Goal: Task Accomplishment & Management: Complete application form

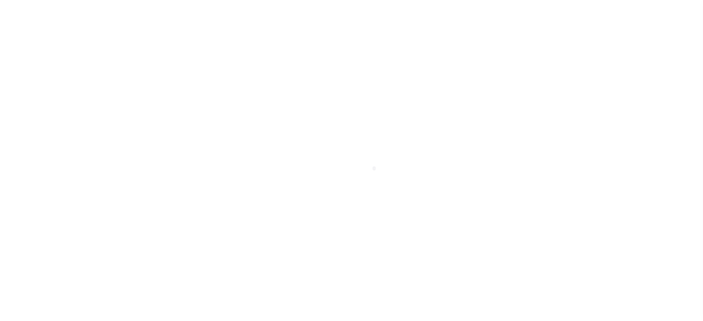
scroll to position [124, 0]
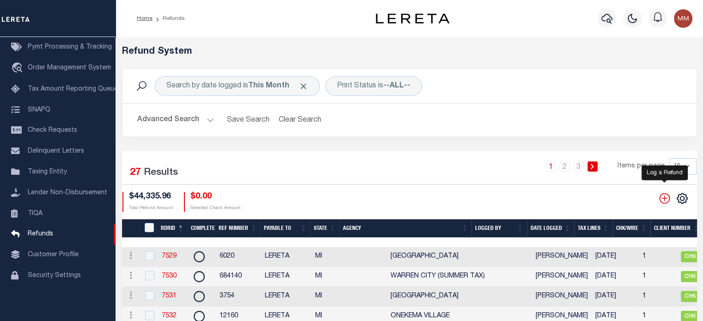
click at [665, 201] on icon "" at bounding box center [665, 198] width 12 height 12
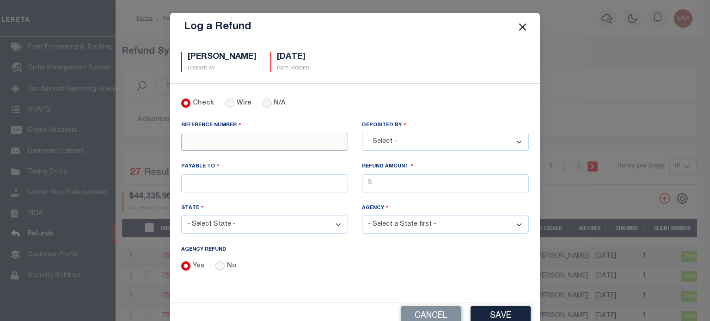
click at [197, 135] on input "REFERENCE NUMBER" at bounding box center [264, 142] width 167 height 18
type input "3923"
drag, startPoint x: 410, startPoint y: 148, endPoint x: 407, endPoint y: 141, distance: 7.5
click at [409, 145] on select "- Select - [PERSON_NAME] [PERSON_NAME] [PERSON_NAME] [PERSON_NAME] [PERSON_NAME…" at bounding box center [445, 142] width 167 height 18
select select "[PERSON_NAME]"
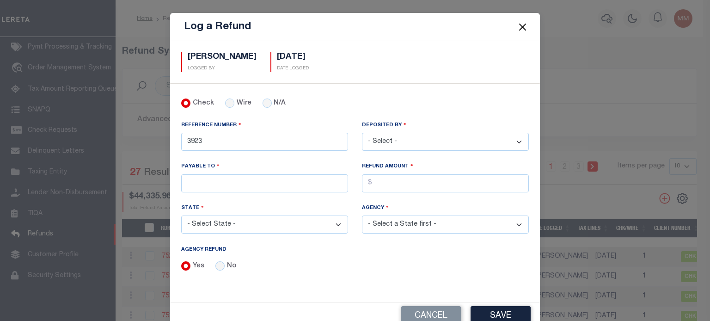
click at [362, 133] on select "- Select - [PERSON_NAME] [PERSON_NAME] [PERSON_NAME] [PERSON_NAME] [PERSON_NAME…" at bounding box center [445, 142] width 167 height 18
click at [197, 181] on input "PAYABLE TO" at bounding box center [264, 183] width 167 height 18
type input "LERETA"
click at [401, 179] on input "AGENCY REFUND" at bounding box center [445, 183] width 167 height 18
type input "$2,134.49"
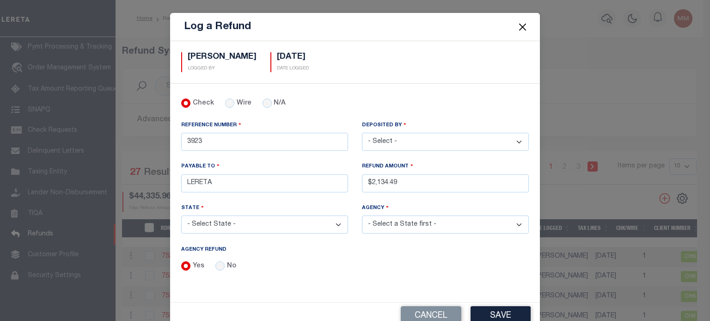
click at [252, 225] on select "- Select State - [US_STATE] AL AR AZ CA CO [GEOGRAPHIC_DATA] [GEOGRAPHIC_DATA] …" at bounding box center [264, 224] width 167 height 18
select select "MI"
click at [181, 215] on select "- Select State - [US_STATE] AL AR AZ CA CO [GEOGRAPHIC_DATA] [GEOGRAPHIC_DATA] …" at bounding box center [264, 224] width 167 height 18
click at [411, 221] on select "- Select Agency - [GEOGRAPHIC_DATA] [GEOGRAPHIC_DATA] [PERSON_NAME][GEOGRAPHIC_…" at bounding box center [445, 224] width 167 height 18
select select "2612741015"
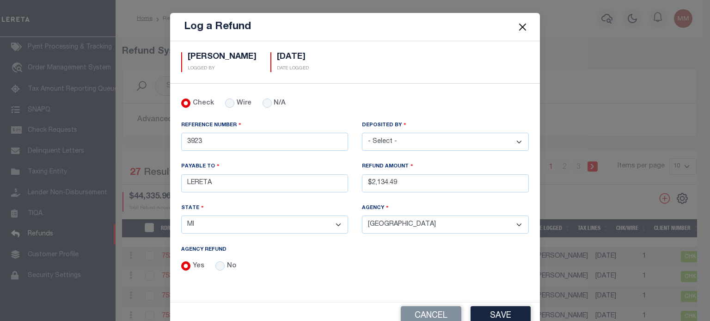
click at [362, 215] on select "- Select Agency - [GEOGRAPHIC_DATA] [GEOGRAPHIC_DATA] [PERSON_NAME][GEOGRAPHIC_…" at bounding box center [445, 224] width 167 height 18
click at [488, 307] on button "Save" at bounding box center [501, 316] width 60 height 20
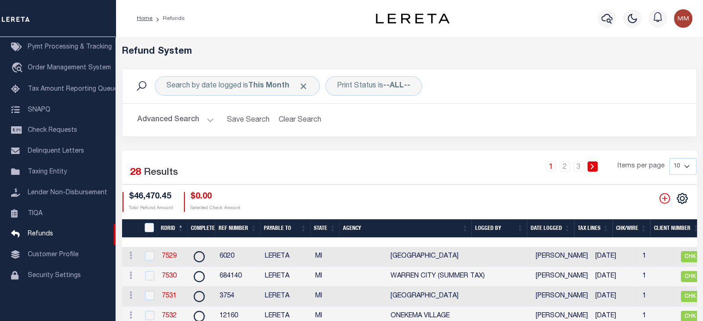
click at [553, 227] on th "Date Logged" at bounding box center [550, 228] width 47 height 19
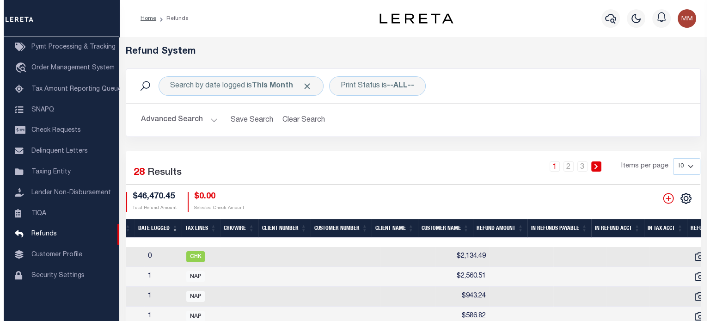
scroll to position [0, 578]
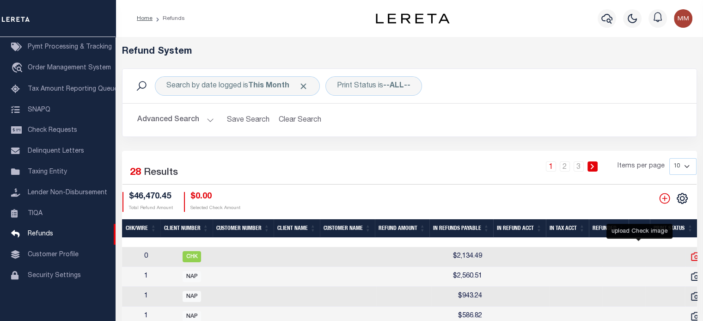
click at [691, 258] on icon at bounding box center [696, 256] width 10 height 8
checkbox input "true"
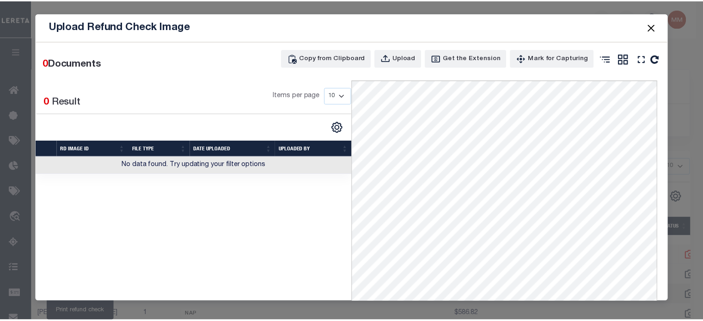
scroll to position [0, 494]
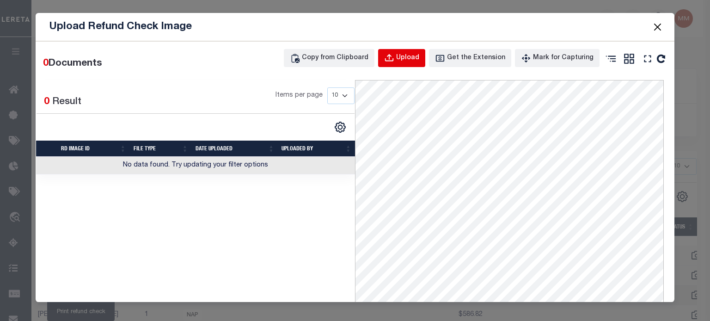
click at [407, 58] on div "Upload" at bounding box center [407, 58] width 23 height 10
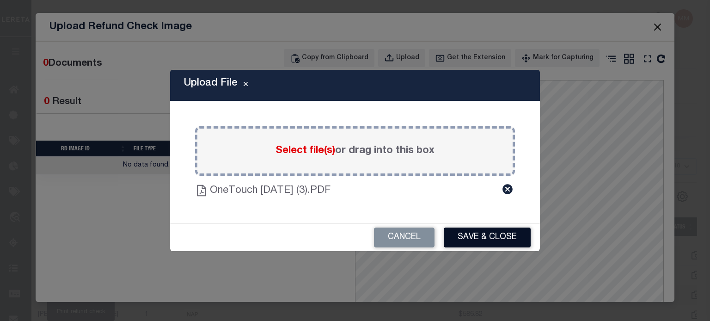
click at [481, 230] on button "Save & Close" at bounding box center [487, 237] width 87 height 20
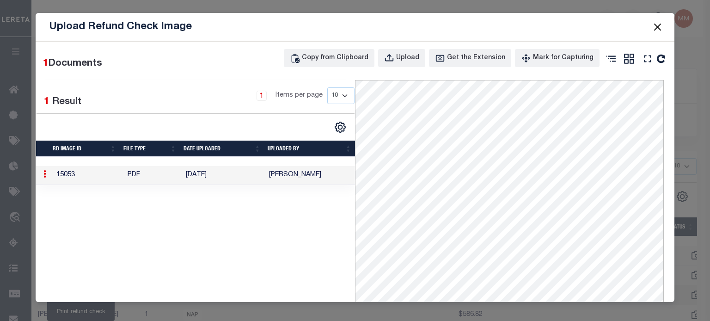
click at [655, 26] on button "Close" at bounding box center [658, 27] width 12 height 12
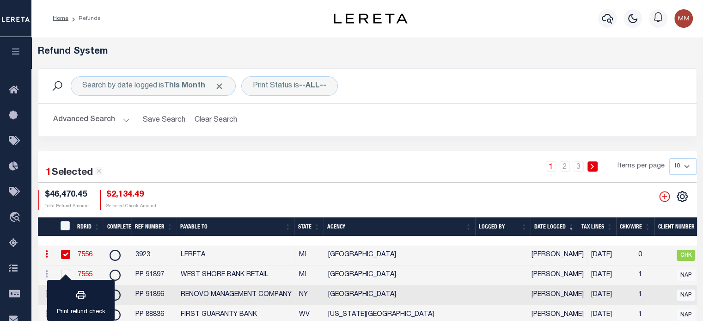
scroll to position [0, 0]
click at [88, 256] on link "7556" at bounding box center [85, 255] width 15 height 6
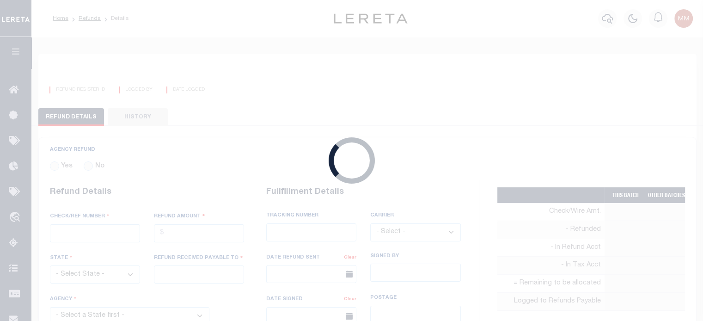
click at [88, 256] on div "Loading..." at bounding box center [351, 160] width 703 height 321
radio input "true"
type input "3923"
type input "$2,134.49"
select select "MI"
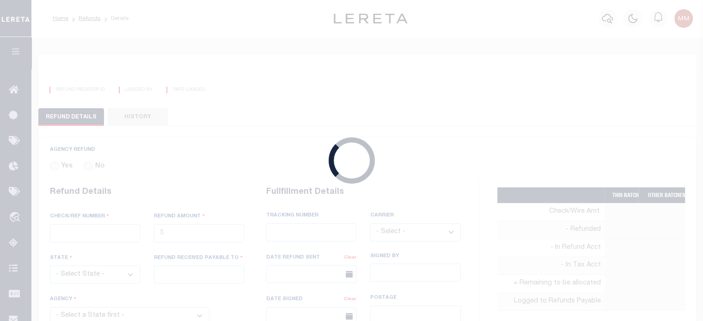
type input "LERETA"
select select
type input "[PERSON_NAME]"
type input "[DATE]"
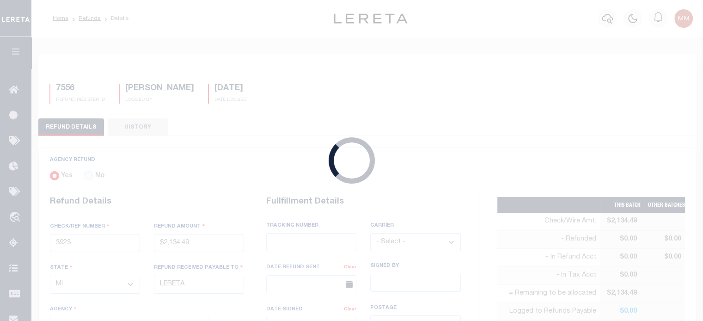
select select "2612741015"
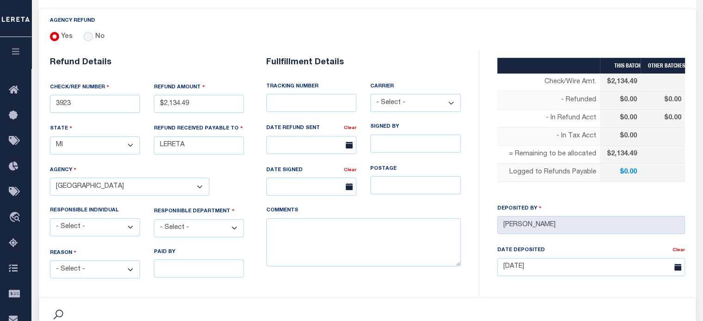
scroll to position [185, 0]
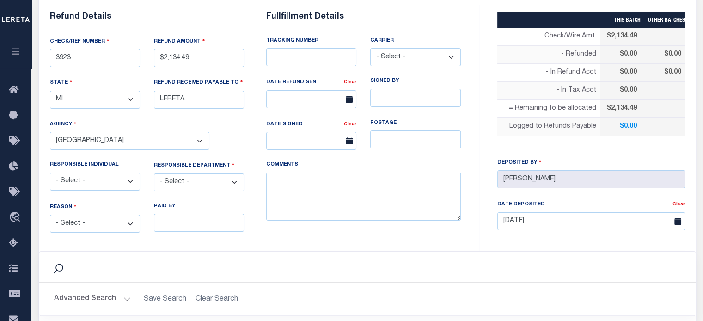
drag, startPoint x: 81, startPoint y: 223, endPoint x: 76, endPoint y: 219, distance: 6.9
click at [81, 223] on select "- Select - Change In Value Discount Applied Duplicate Payment Exemption Applied…" at bounding box center [95, 224] width 90 height 18
select select "OVP"
click at [50, 215] on select "- Select - Change In Value Discount Applied Duplicate Payment Exemption Applied…" at bounding box center [95, 224] width 90 height 18
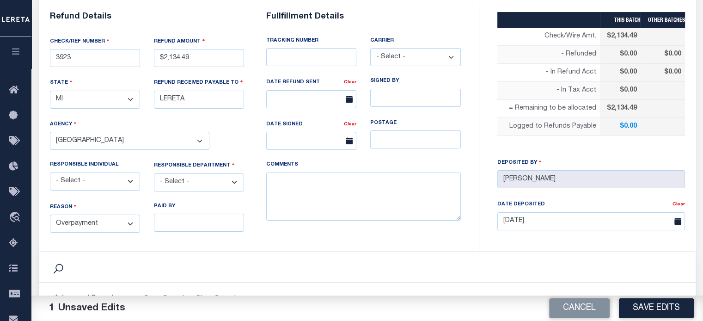
click at [198, 178] on select "- Select - 3rd Party Accounting AI Collector Customer Customer Service FactR JA…" at bounding box center [199, 182] width 90 height 18
select select "COL"
click at [154, 173] on select "- Select - 3rd Party Accounting AI Collector Customer Customer Service FactR JA…" at bounding box center [199, 182] width 90 height 18
click at [312, 195] on textarea "COMMENTS" at bounding box center [363, 196] width 195 height 49
type textarea "D"
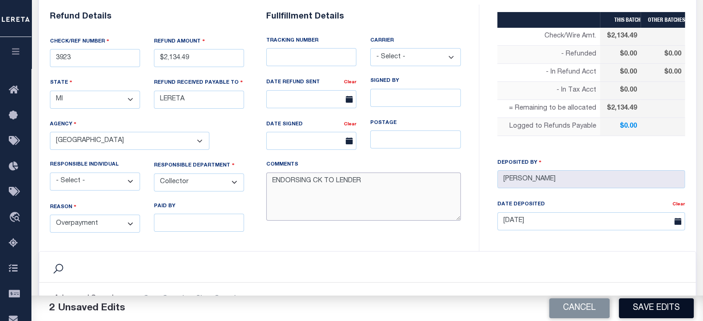
type textarea "ENDORSING CK TO LENDER"
click at [658, 308] on button "Save Edits" at bounding box center [656, 308] width 75 height 20
type input "$2,134.49"
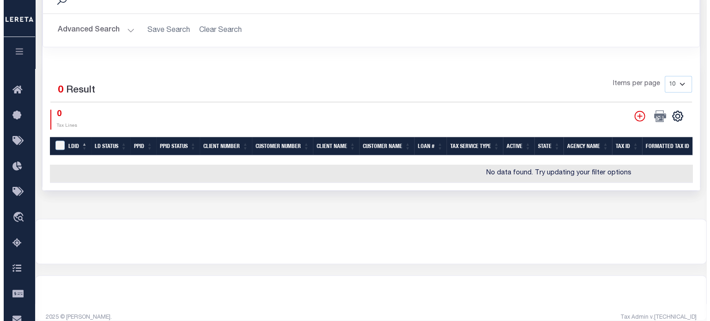
scroll to position [462, 0]
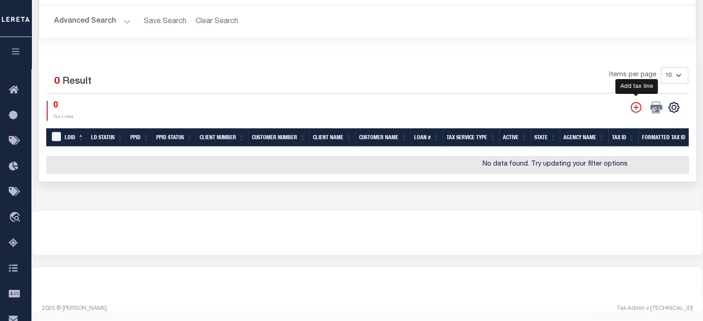
click at [634, 101] on icon "" at bounding box center [636, 107] width 12 height 12
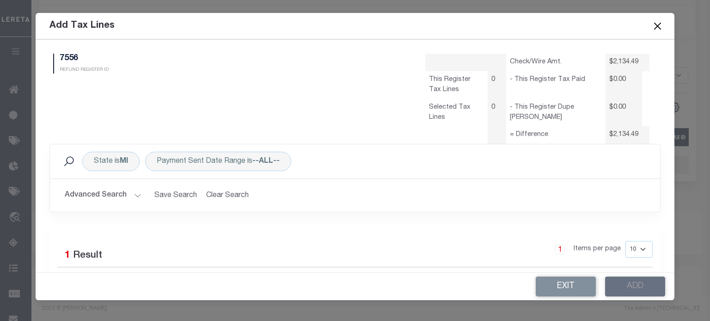
click at [133, 196] on button "Advanced Search" at bounding box center [103, 195] width 77 height 18
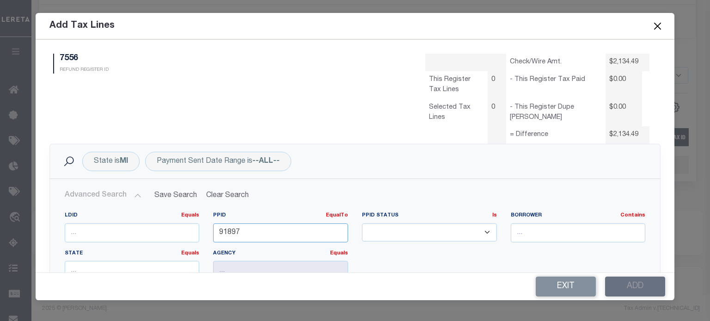
click at [37, 196] on div "7556 REFUND REGISTER ID Check/Wire Amt. $2,134.49 This Register Tax Lines 0 $0.…" at bounding box center [355, 155] width 639 height 233
type input "89161"
click at [115, 233] on input "number" at bounding box center [132, 232] width 135 height 19
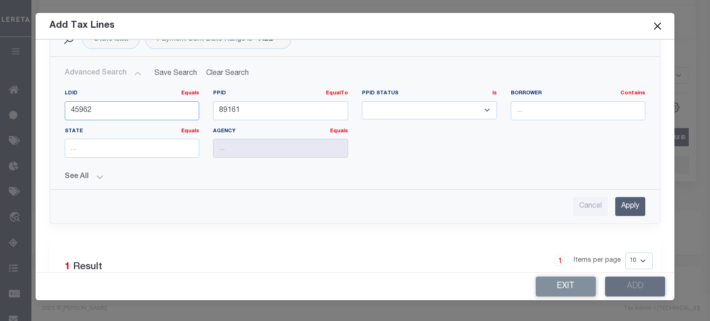
scroll to position [139, 0]
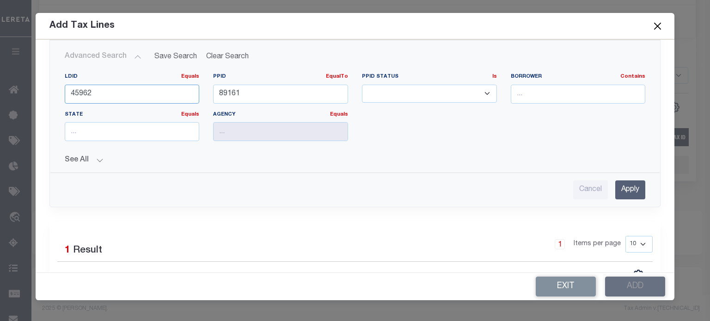
type input "45962"
click at [625, 189] on input "Apply" at bounding box center [630, 189] width 30 height 19
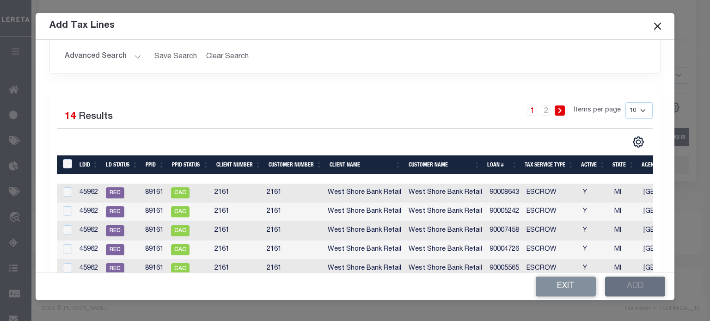
click at [626, 110] on select "10 25 50 100" at bounding box center [639, 110] width 27 height 17
select select "50"
click at [626, 102] on select "10 25 50 100" at bounding box center [639, 110] width 27 height 17
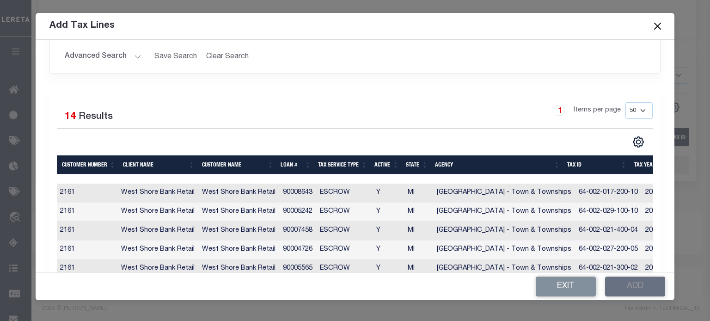
click at [581, 166] on th "Tax ID" at bounding box center [597, 164] width 67 height 19
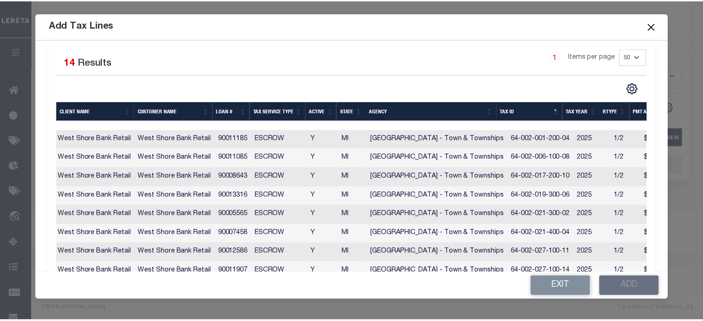
scroll to position [203, 0]
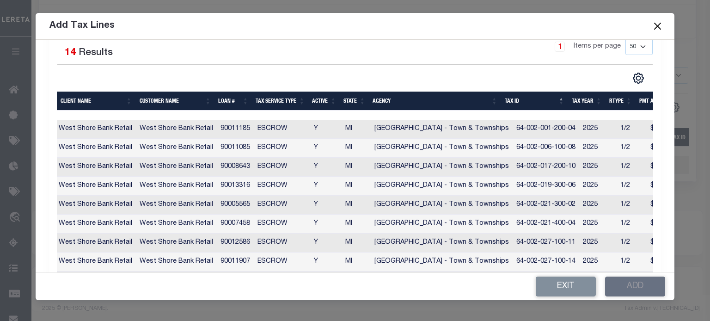
click at [551, 243] on td "64-002-027-100-11" at bounding box center [546, 243] width 67 height 19
checkbox input "true"
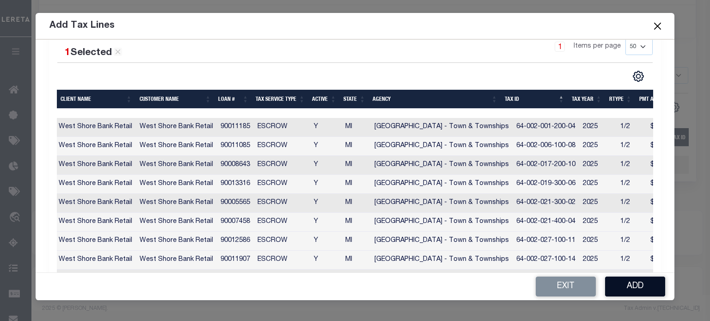
click at [638, 282] on button "Add" at bounding box center [635, 287] width 60 height 20
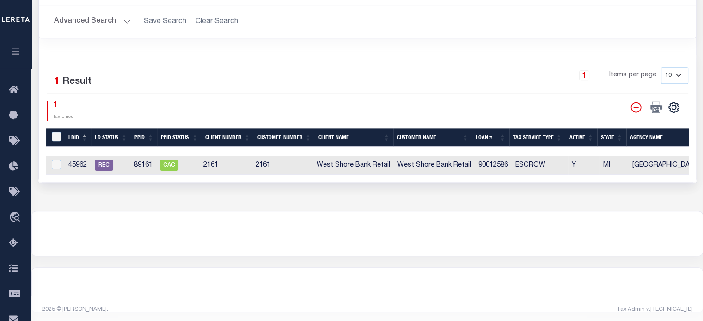
scroll to position [0, 314]
